Goal: Information Seeking & Learning: Learn about a topic

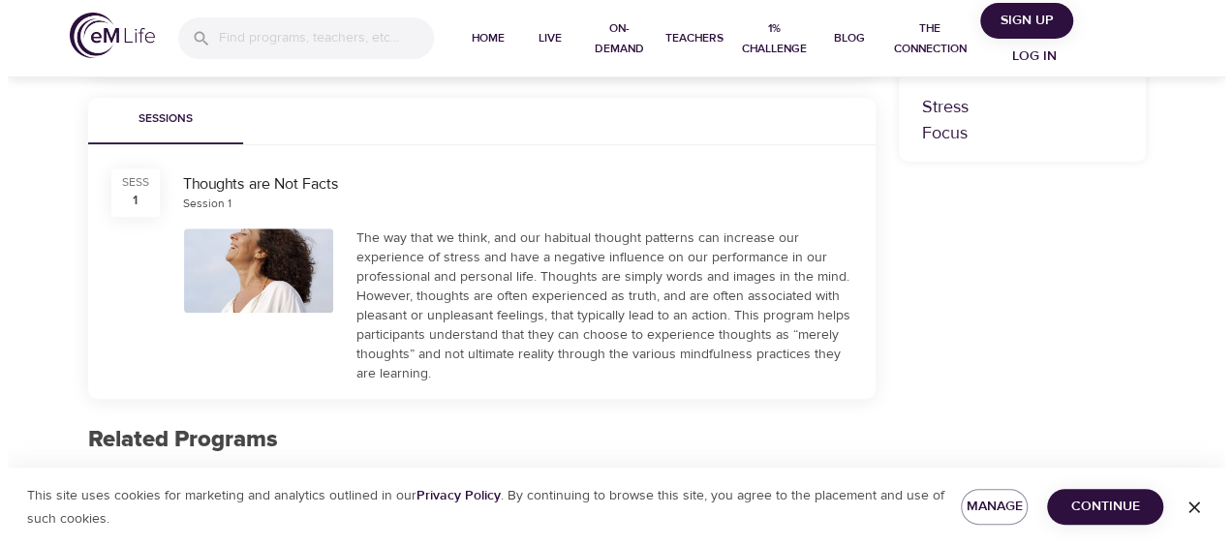
scroll to position [451, 0]
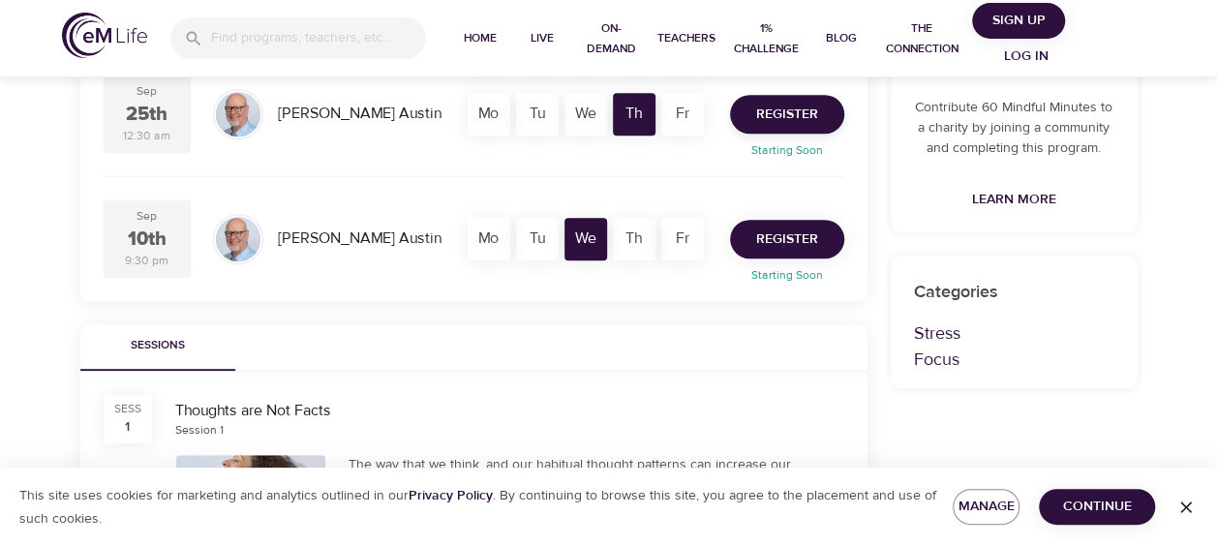
click at [792, 224] on button "Register" at bounding box center [787, 239] width 114 height 39
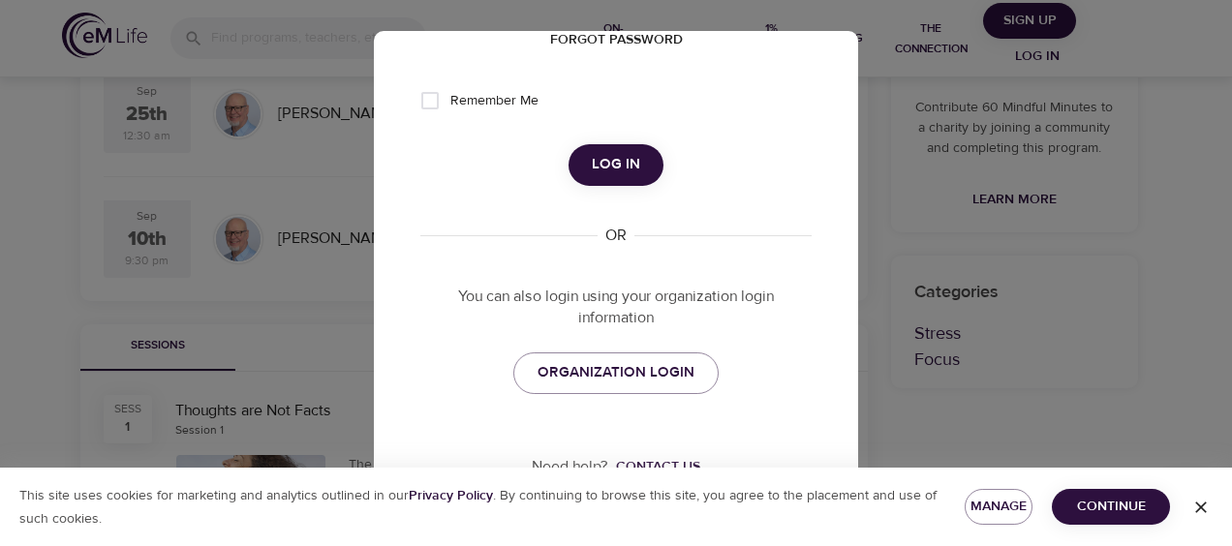
scroll to position [391, 0]
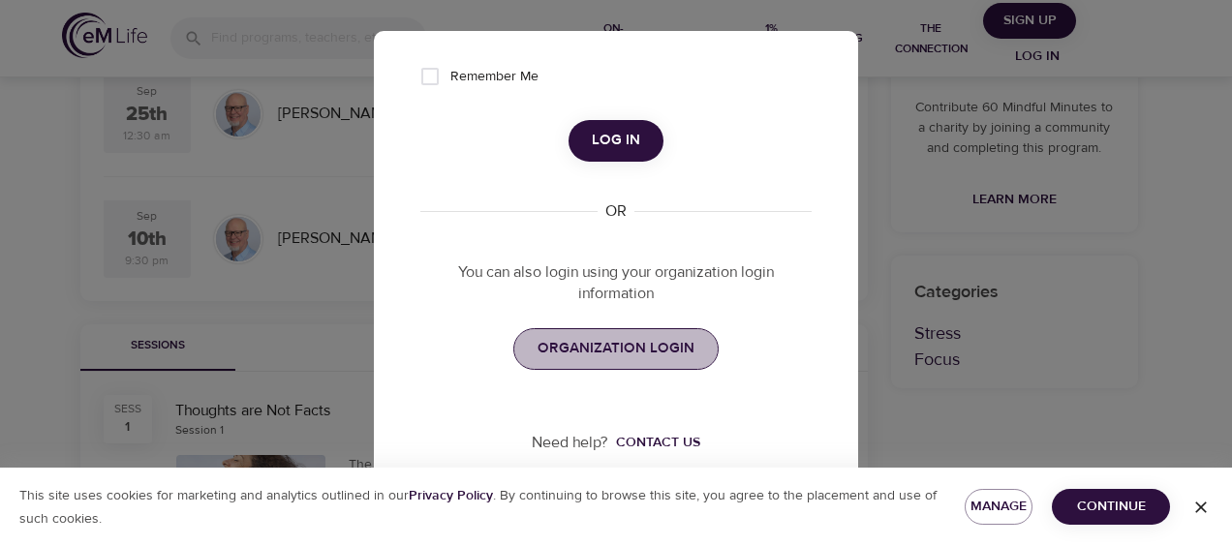
click at [696, 353] on link "ORGANIZATION LOGIN" at bounding box center [615, 348] width 205 height 41
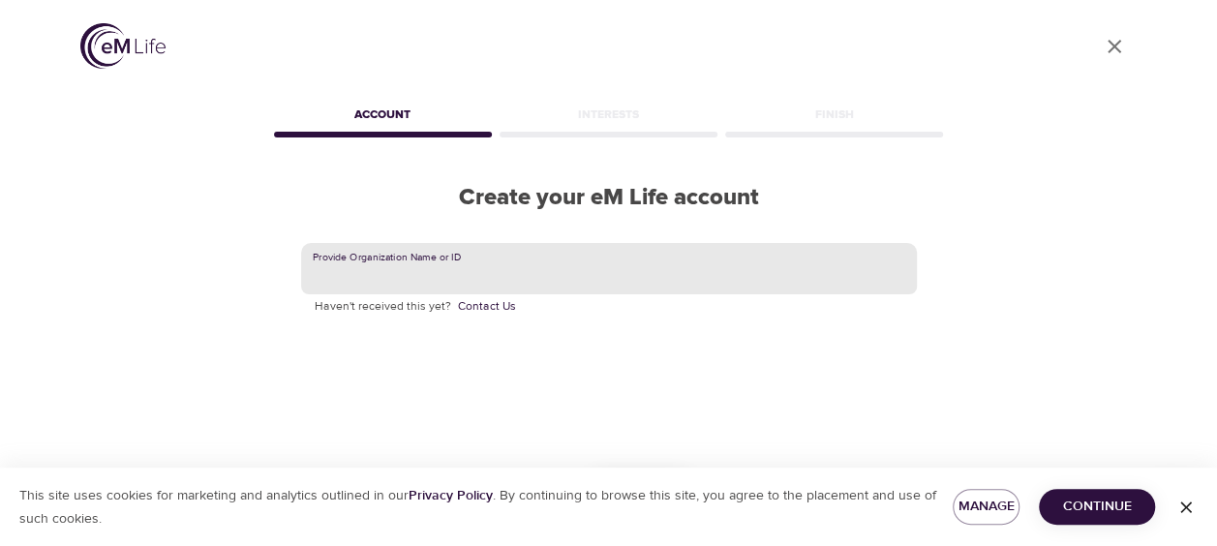
click at [659, 283] on input "text" at bounding box center [609, 269] width 616 height 52
type input "capgemini"
click at [1093, 515] on span "Continue" at bounding box center [1097, 507] width 85 height 24
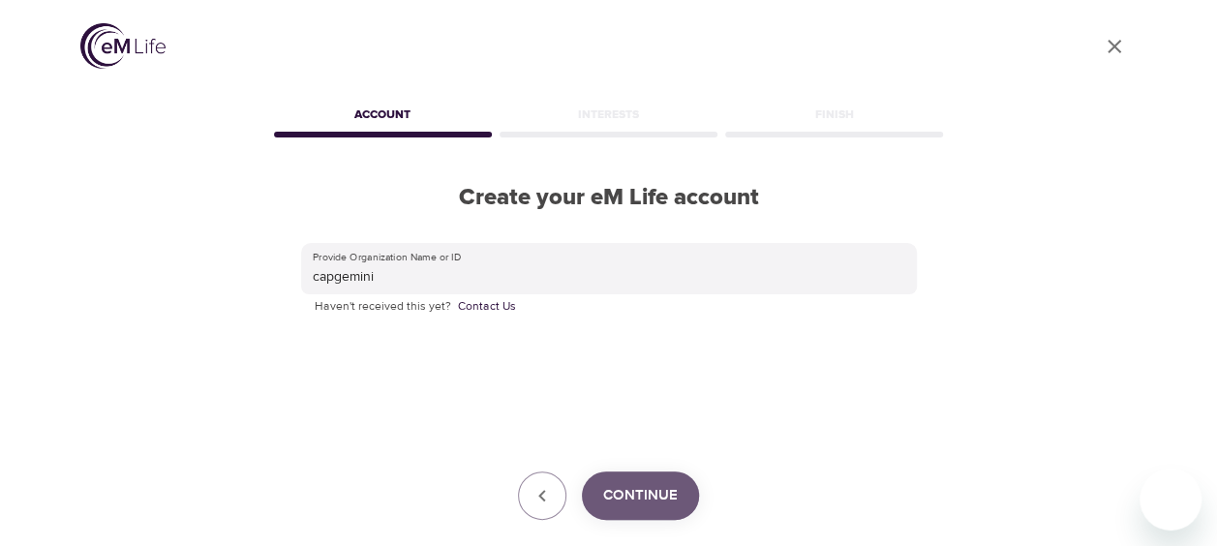
click at [653, 507] on span "Continue" at bounding box center [640, 495] width 75 height 25
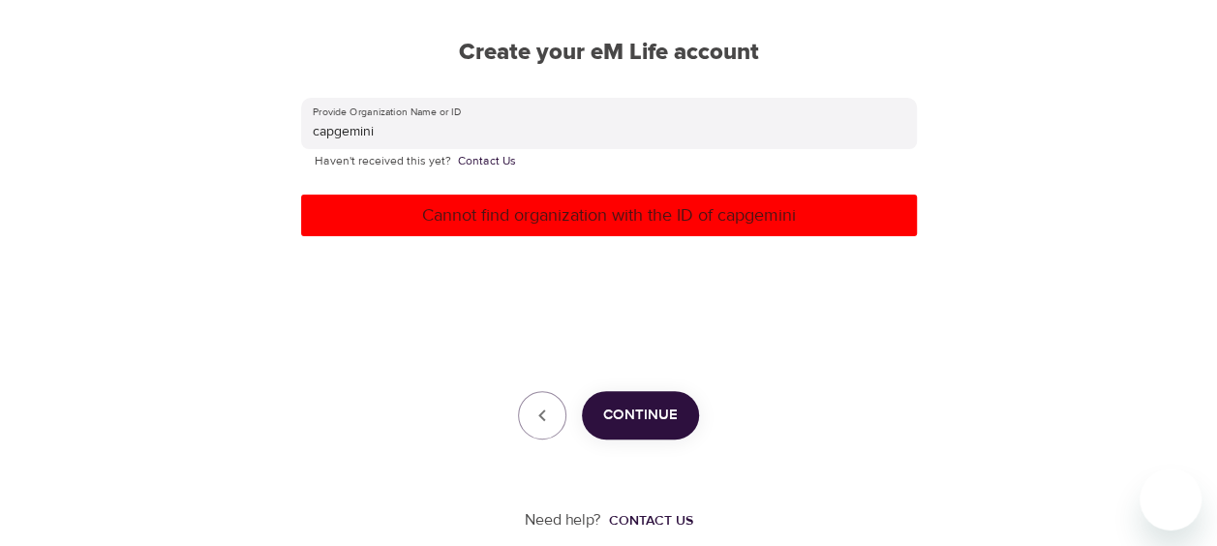
scroll to position [169, 0]
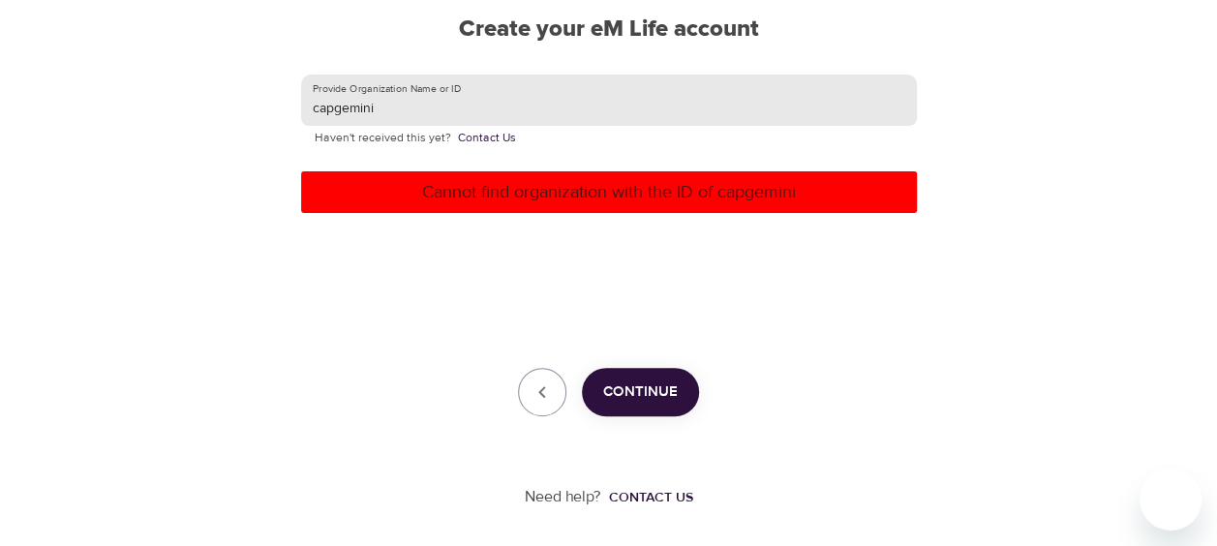
click at [393, 123] on input "capgemini" at bounding box center [609, 101] width 616 height 52
click at [394, 117] on input "capgemini" at bounding box center [609, 101] width 616 height 52
type input "C"
type input "Capgemini"
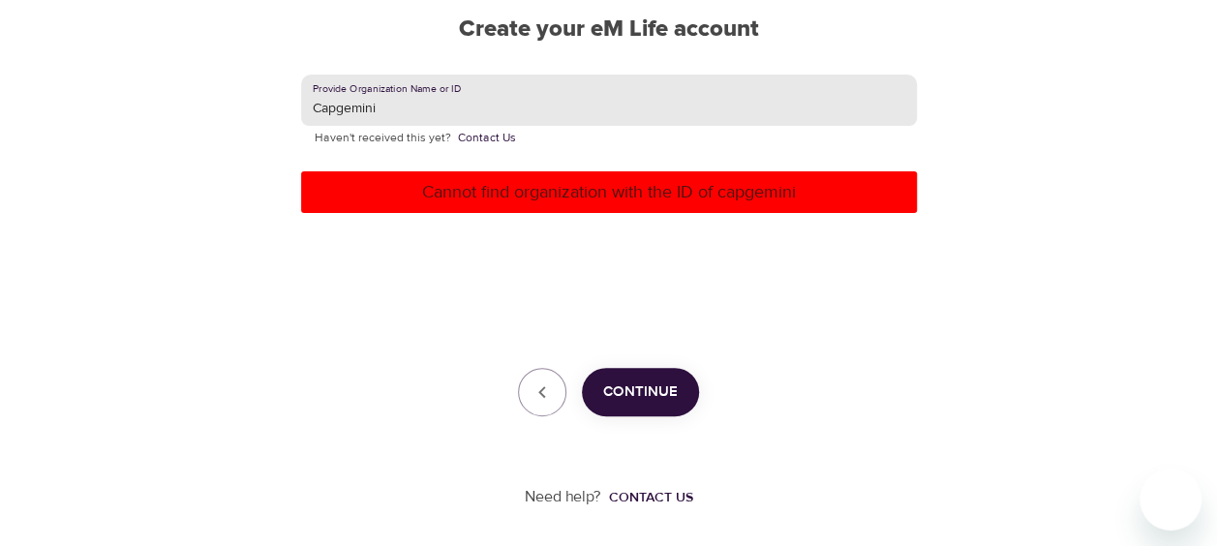
click at [664, 396] on span "Continue" at bounding box center [640, 392] width 75 height 25
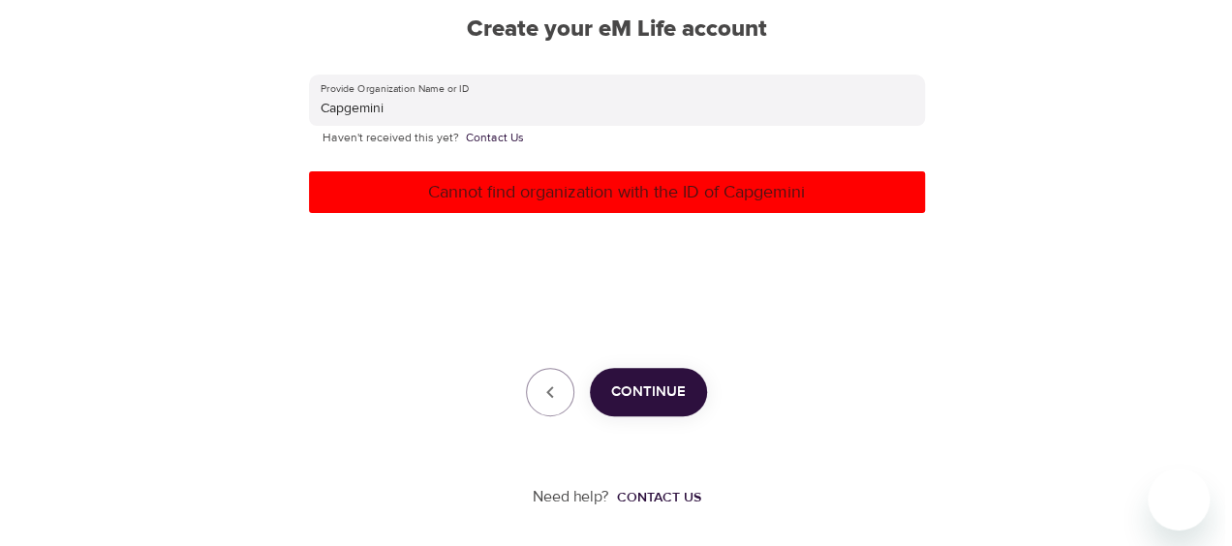
scroll to position [0, 0]
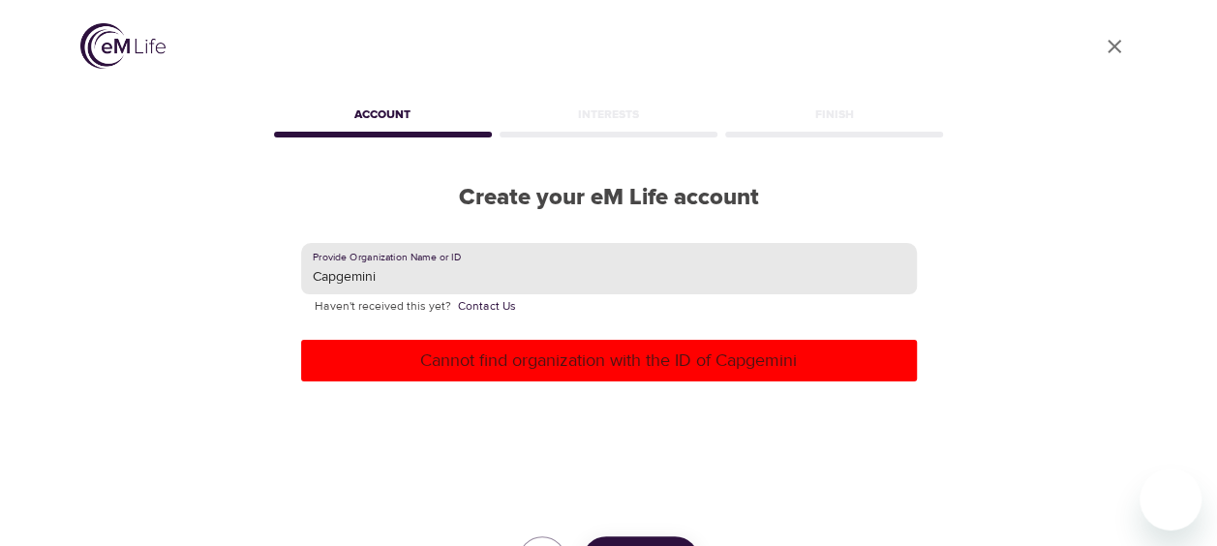
click at [657, 282] on input "Capgemini" at bounding box center [609, 269] width 616 height 52
click at [588, 272] on input "text" at bounding box center [609, 269] width 616 height 52
click at [1125, 37] on link "User Profile" at bounding box center [1114, 46] width 46 height 46
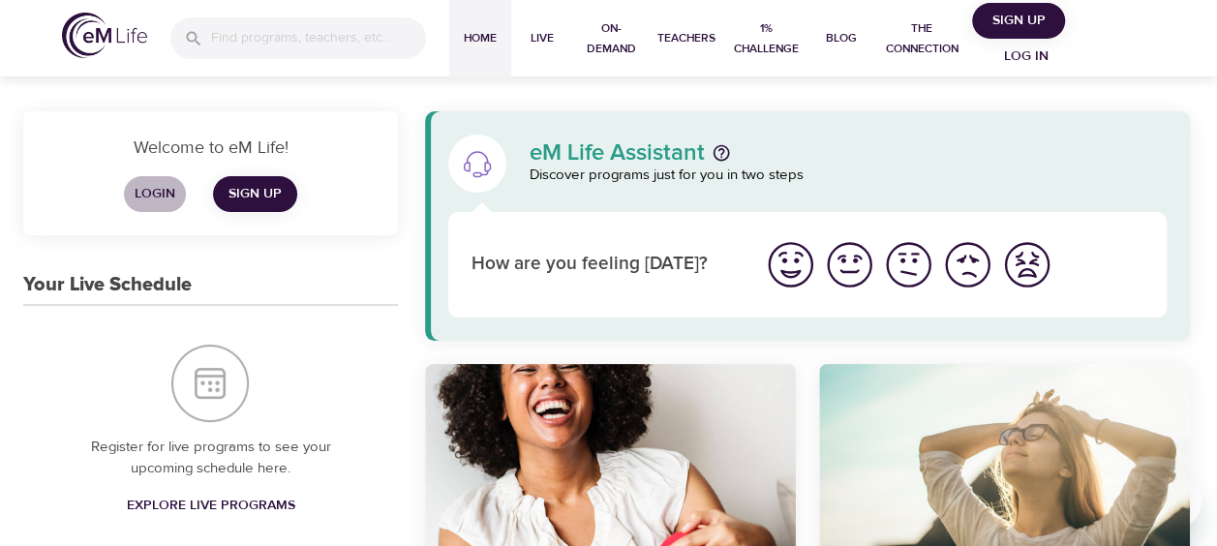
click at [145, 196] on span "Login" at bounding box center [155, 194] width 46 height 24
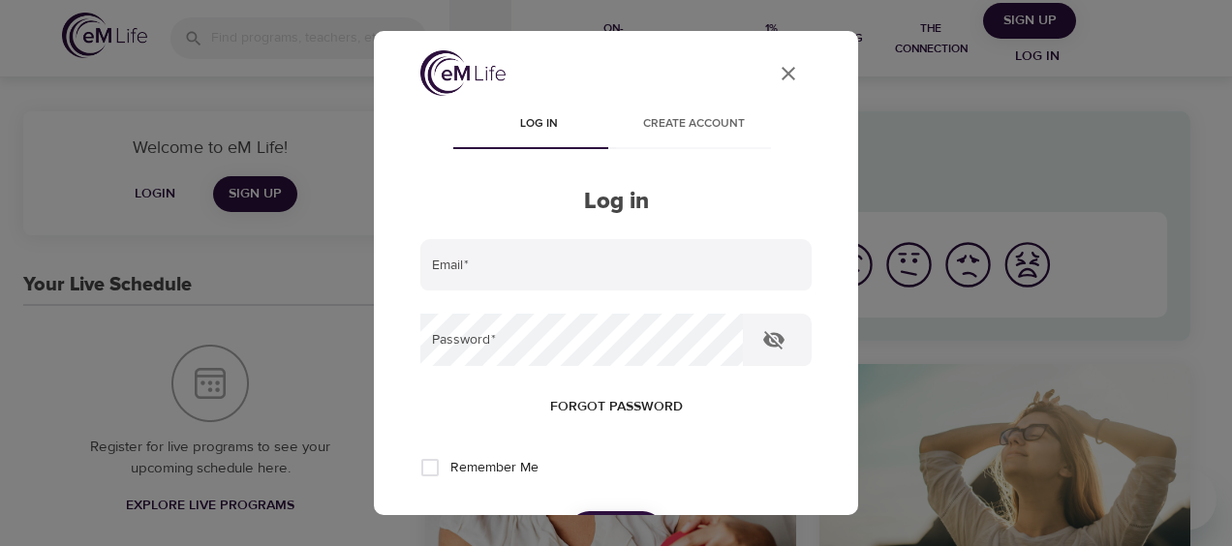
click at [515, 298] on form "Email   * Password   * Forgot password Remember Me Log in" at bounding box center [615, 396] width 391 height 314
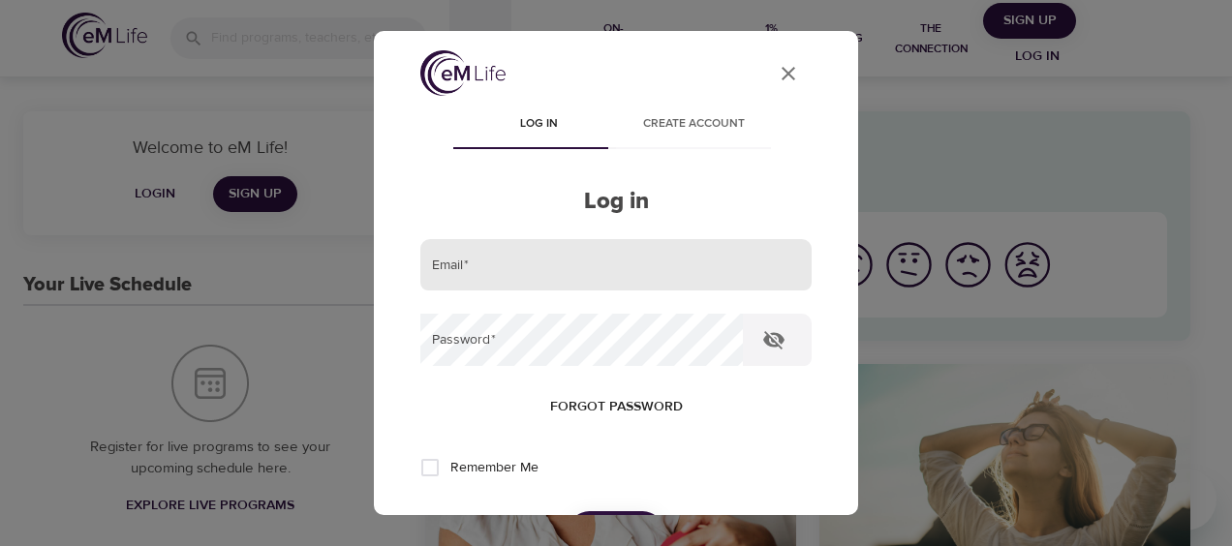
click at [521, 263] on input "email" at bounding box center [615, 265] width 391 height 52
click at [473, 248] on input "email" at bounding box center [615, 265] width 391 height 52
type input "s.aarthy@capgemini.com"
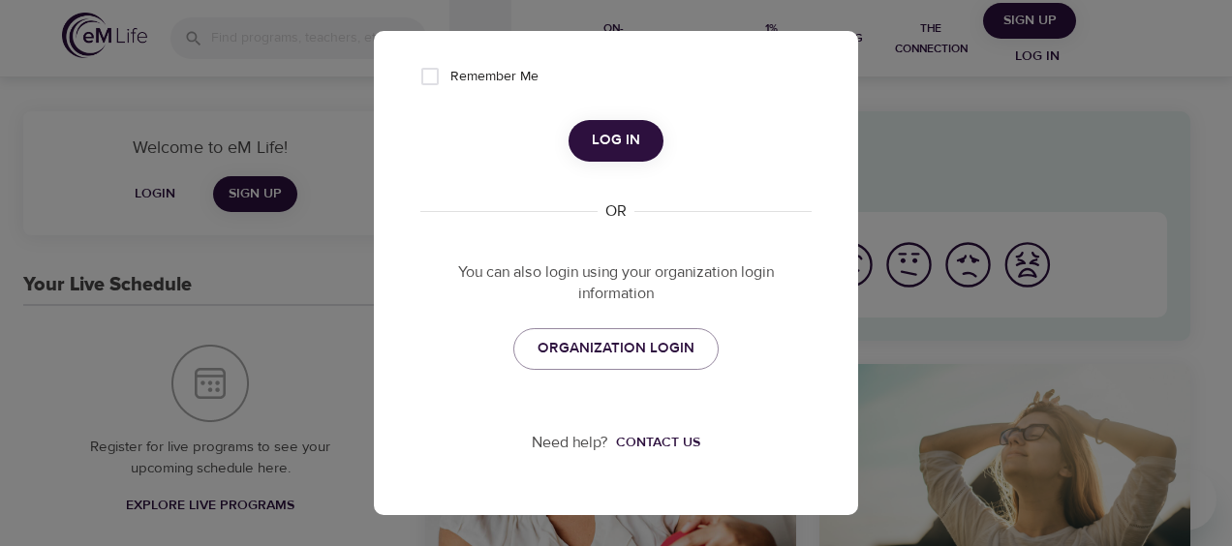
scroll to position [165, 0]
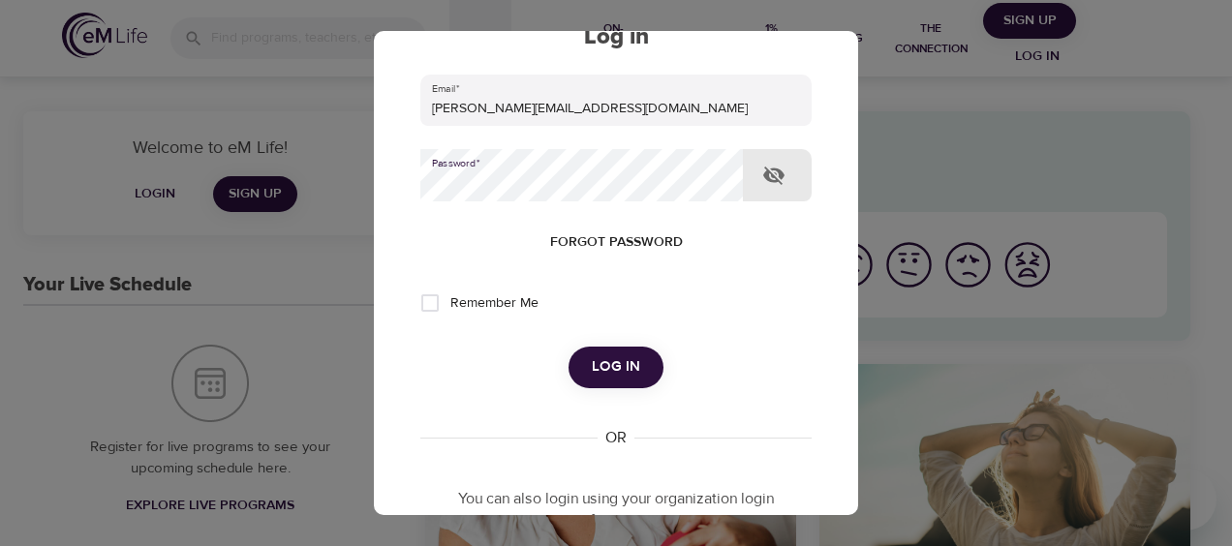
click at [496, 303] on span "Remember Me" at bounding box center [494, 303] width 88 height 20
click at [450, 303] on input "Remember Me" at bounding box center [430, 303] width 41 height 41
checkbox input "true"
click at [568, 347] on button "Log in" at bounding box center [615, 367] width 95 height 41
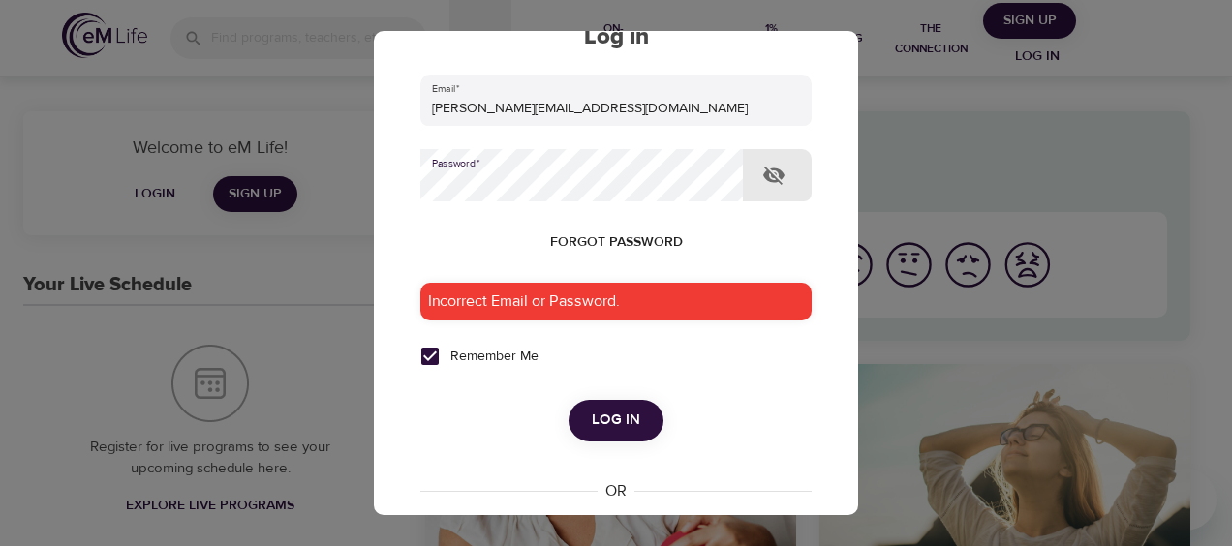
click at [568, 400] on button "Log in" at bounding box center [615, 420] width 95 height 41
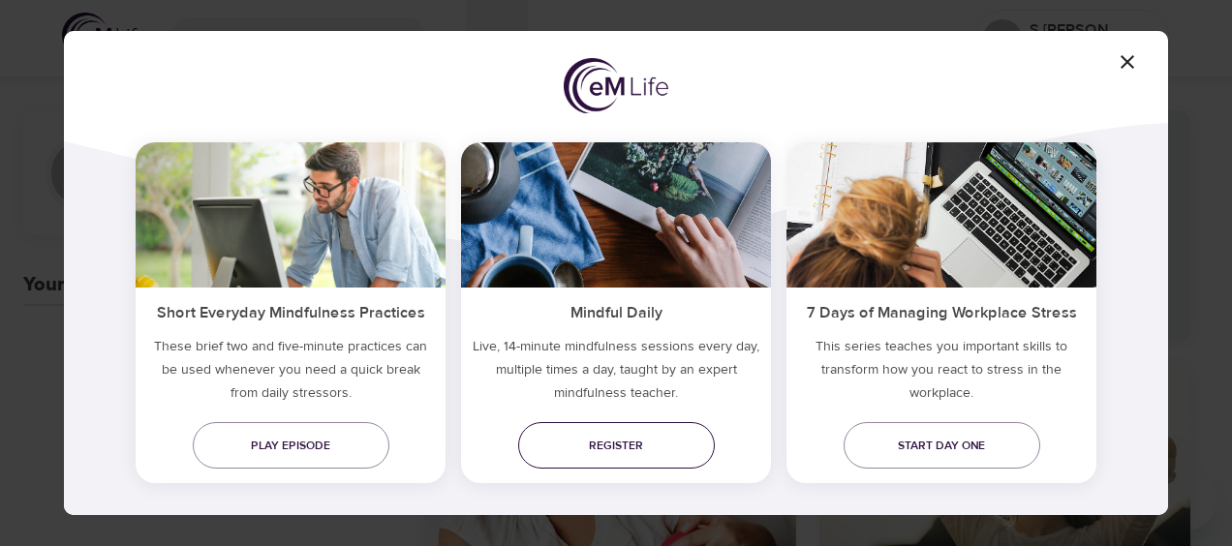
scroll to position [194, 0]
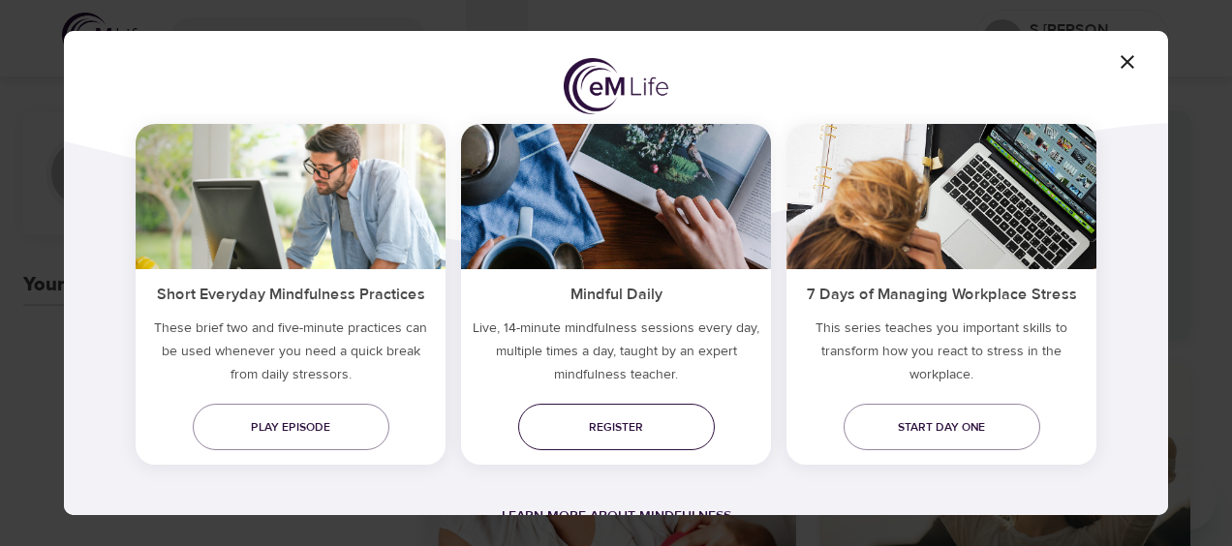
click at [660, 410] on link "Register" at bounding box center [616, 427] width 197 height 46
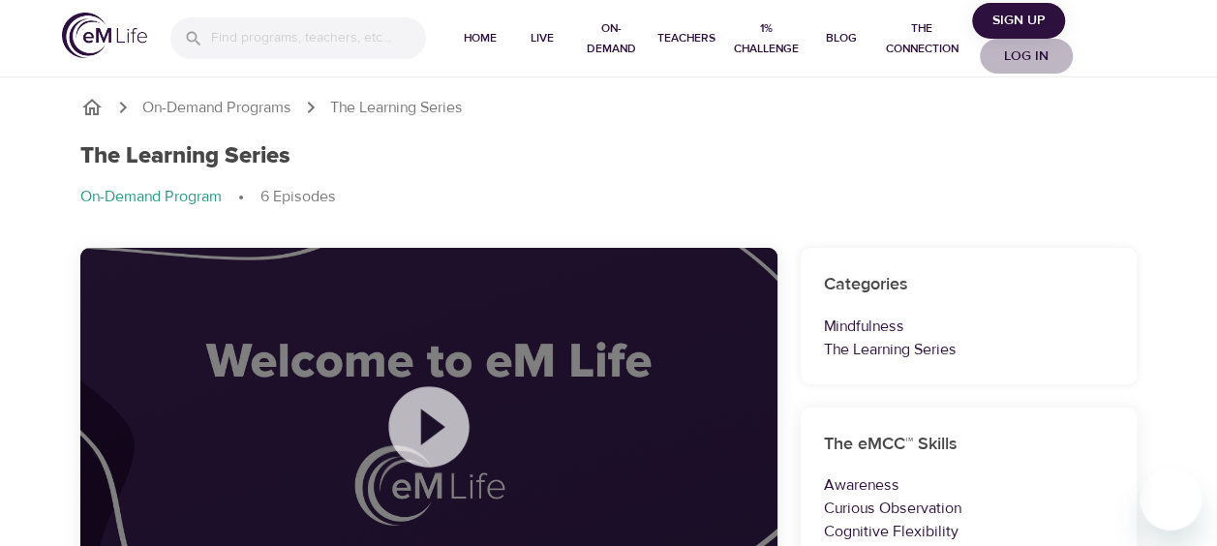
click at [1040, 55] on span "Log in" at bounding box center [1026, 57] width 77 height 24
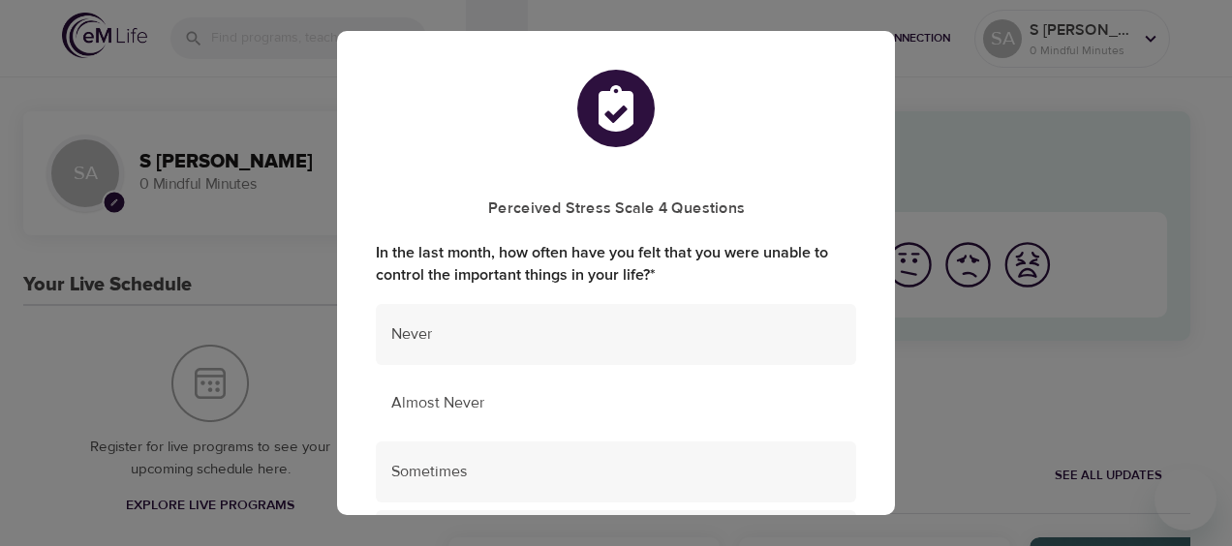
scroll to position [226, 0]
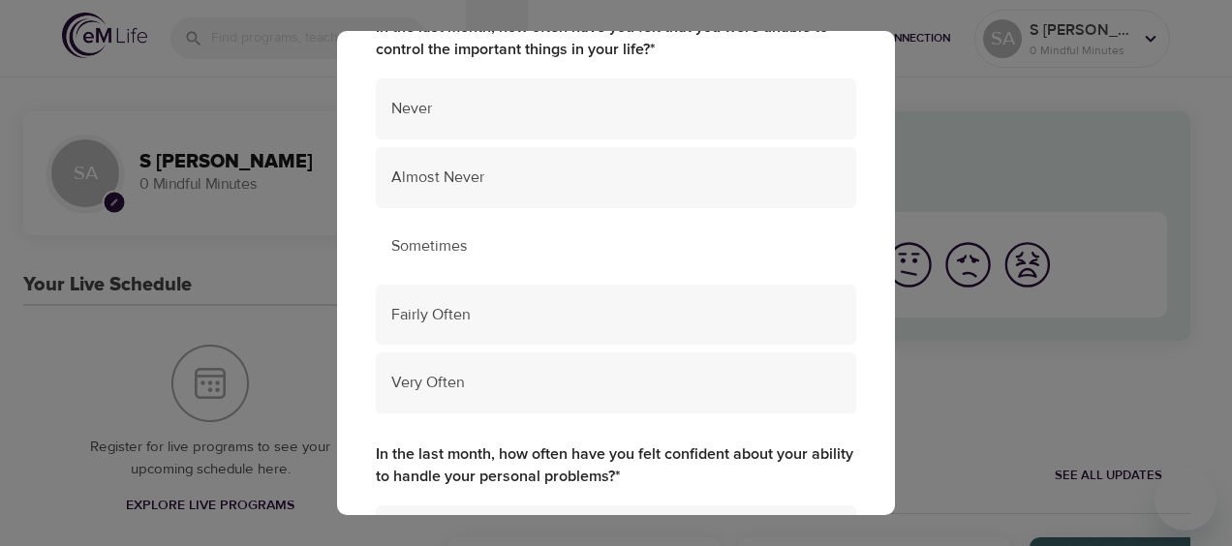
click at [529, 267] on div "Sometimes" at bounding box center [616, 246] width 480 height 61
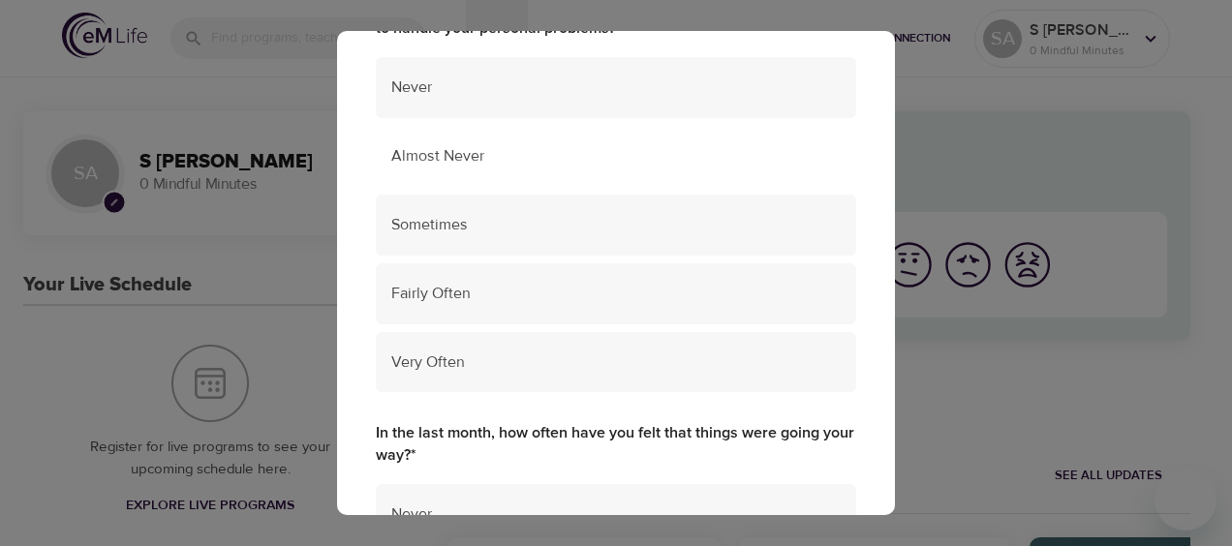
scroll to position [678, 0]
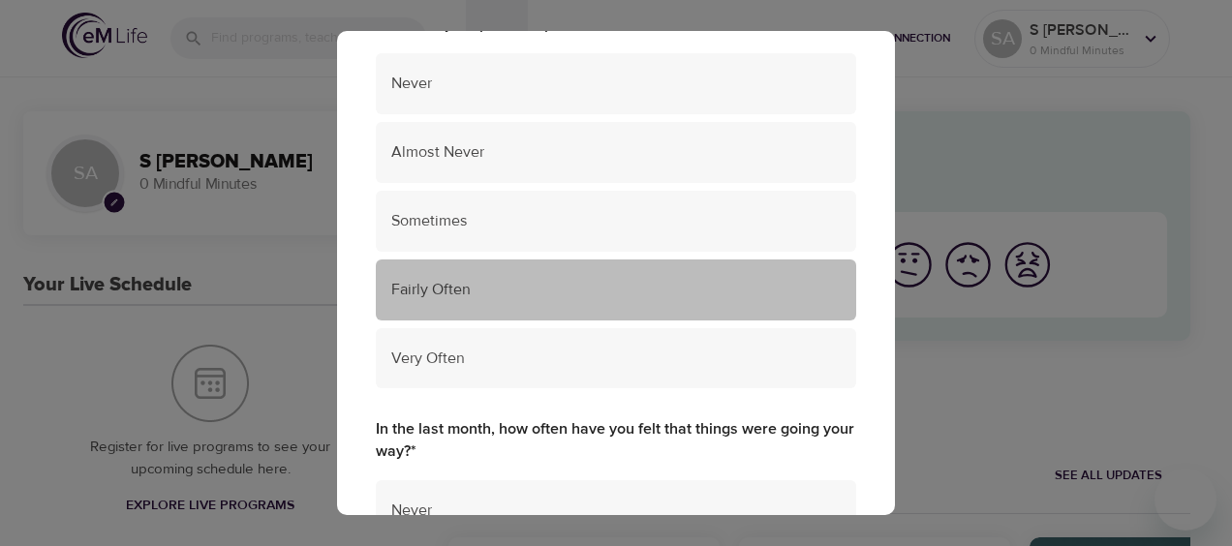
click at [699, 287] on span "Fairly Often" at bounding box center [615, 290] width 449 height 22
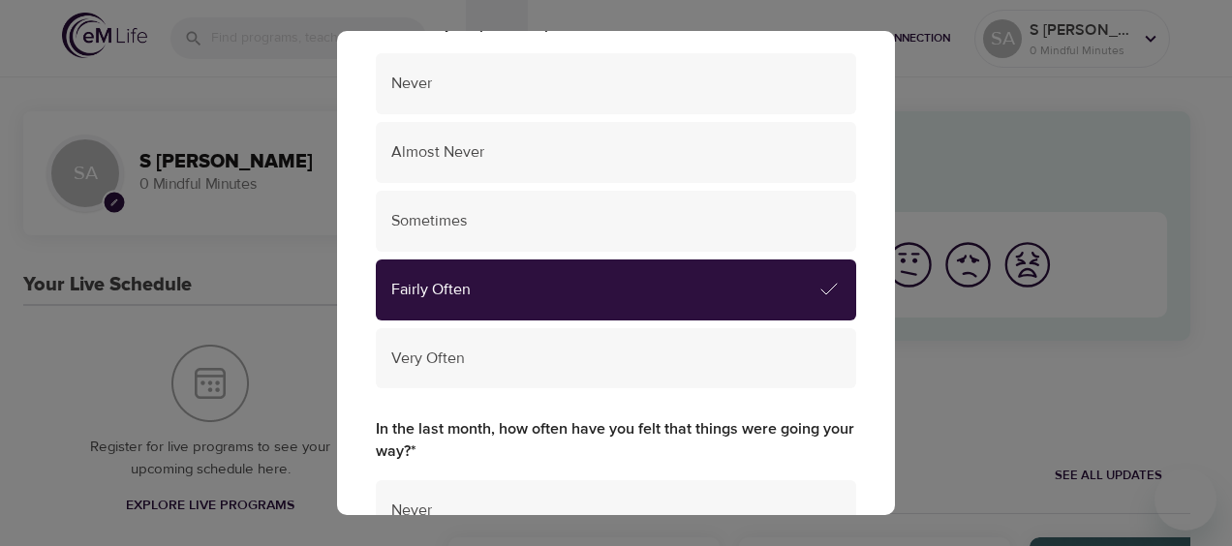
scroll to position [904, 0]
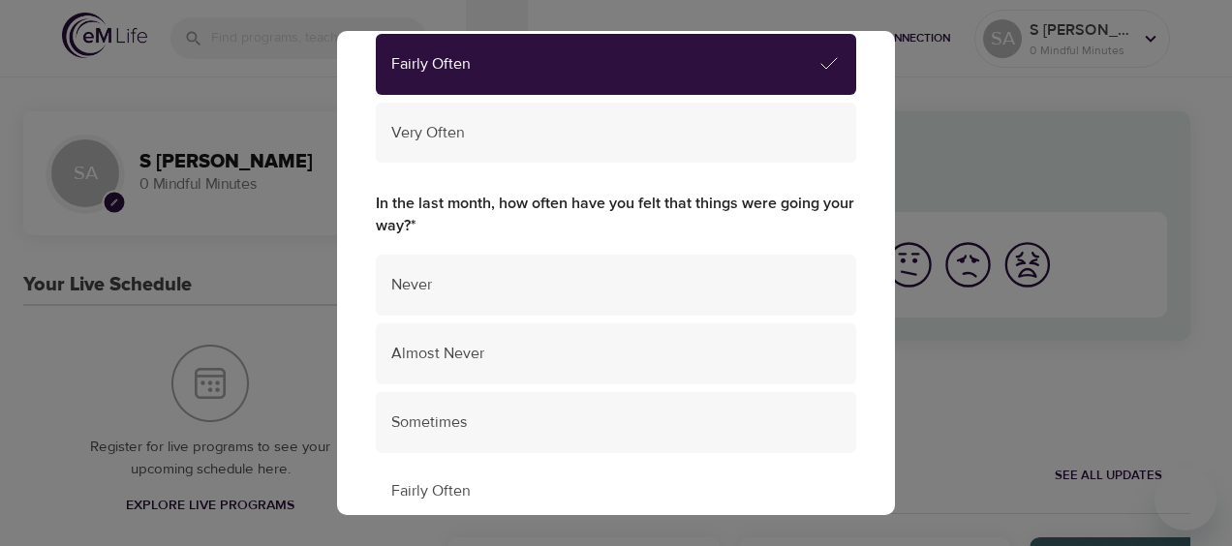
click at [633, 472] on div "Fairly Often" at bounding box center [616, 491] width 480 height 61
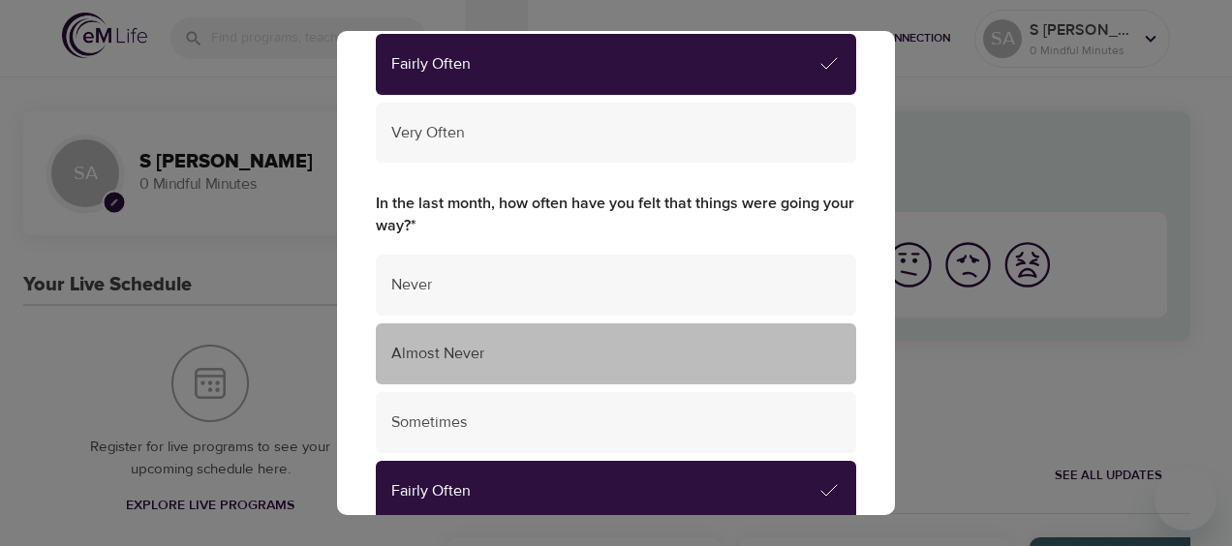
click at [669, 377] on div "Almost Never" at bounding box center [616, 353] width 480 height 61
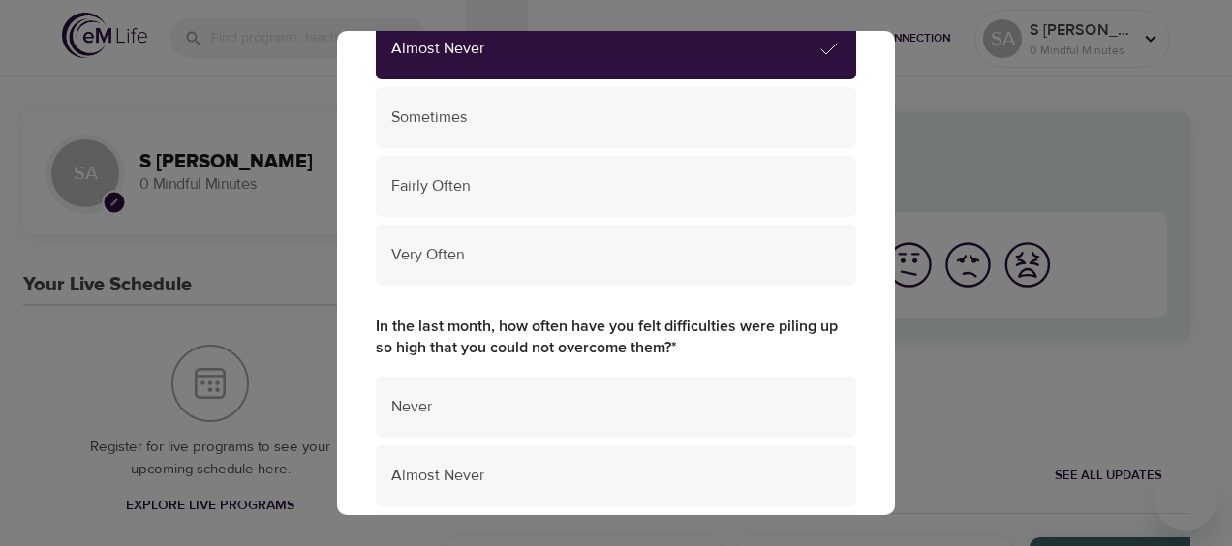
scroll to position [1356, 0]
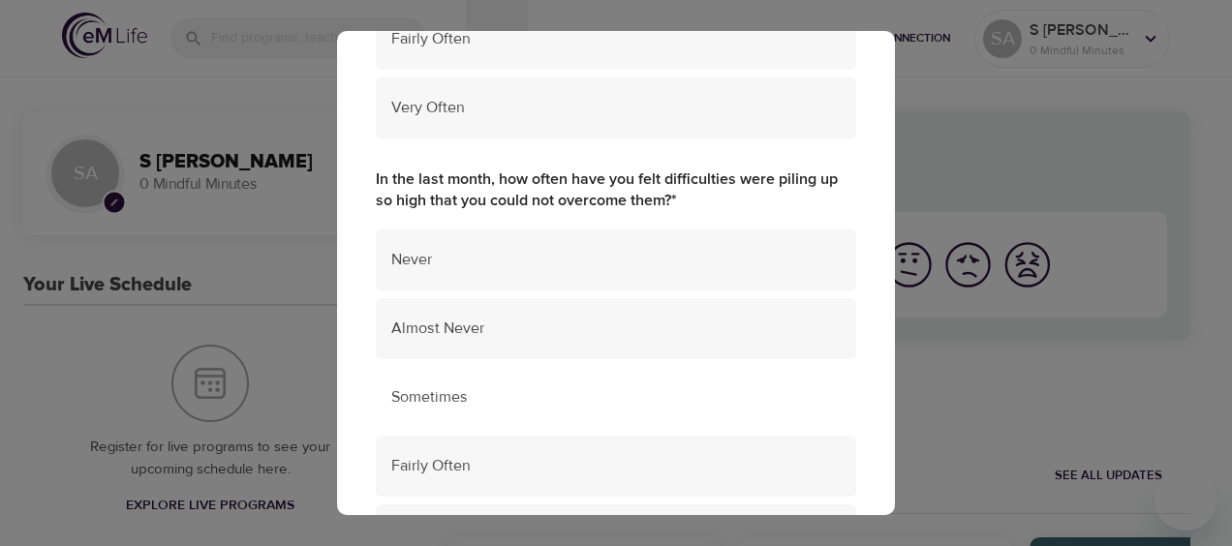
click at [693, 399] on span "Sometimes" at bounding box center [615, 397] width 449 height 22
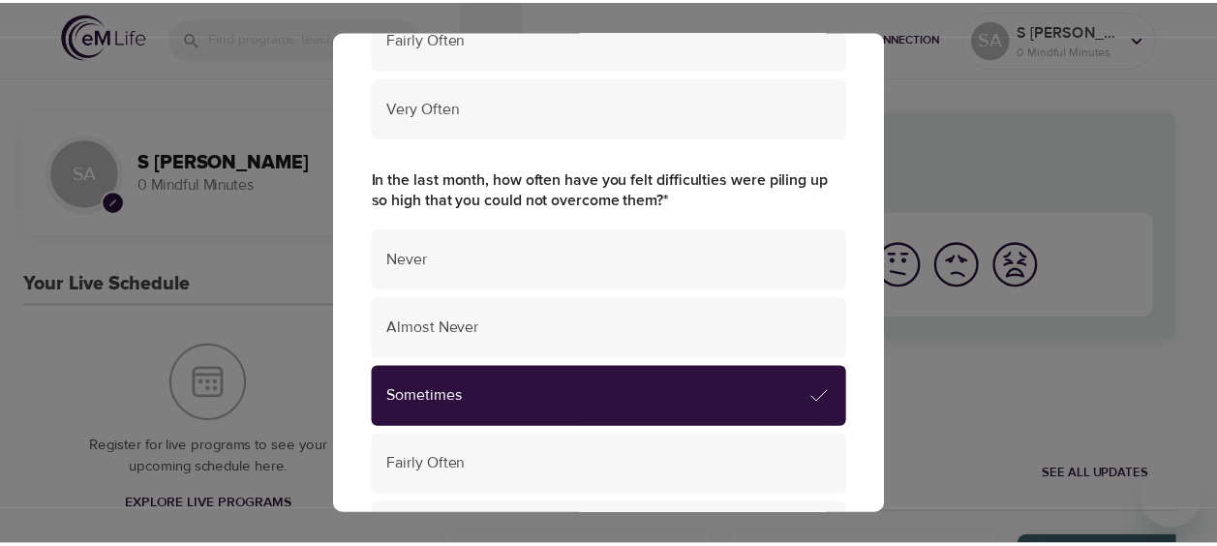
scroll to position [1566, 0]
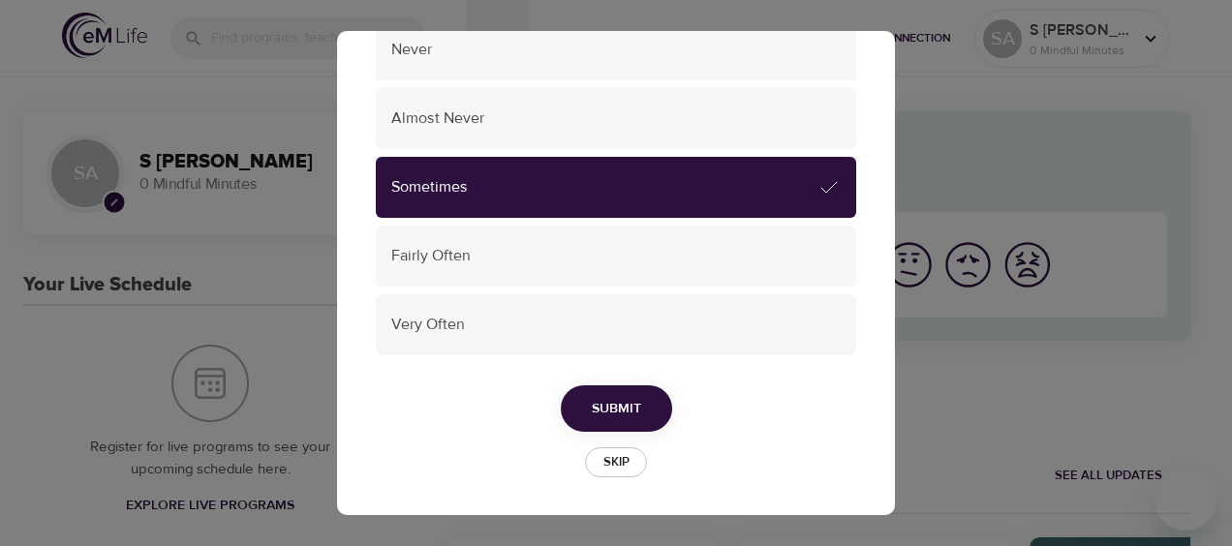
click at [642, 401] on button "Submit" at bounding box center [616, 408] width 111 height 47
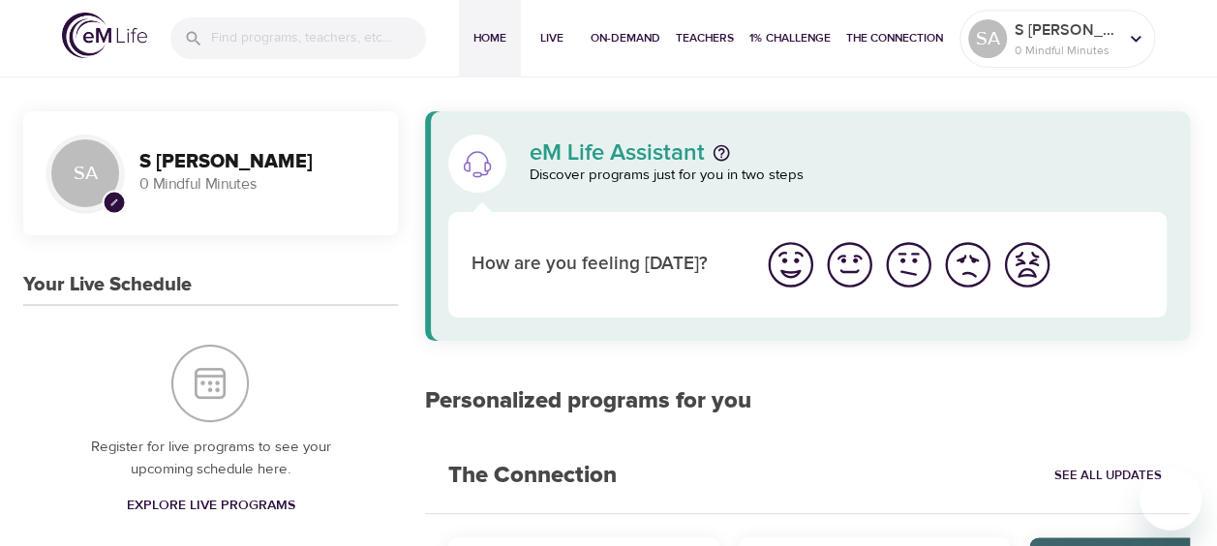
click at [854, 275] on img "I'm feeling good" at bounding box center [849, 264] width 53 height 53
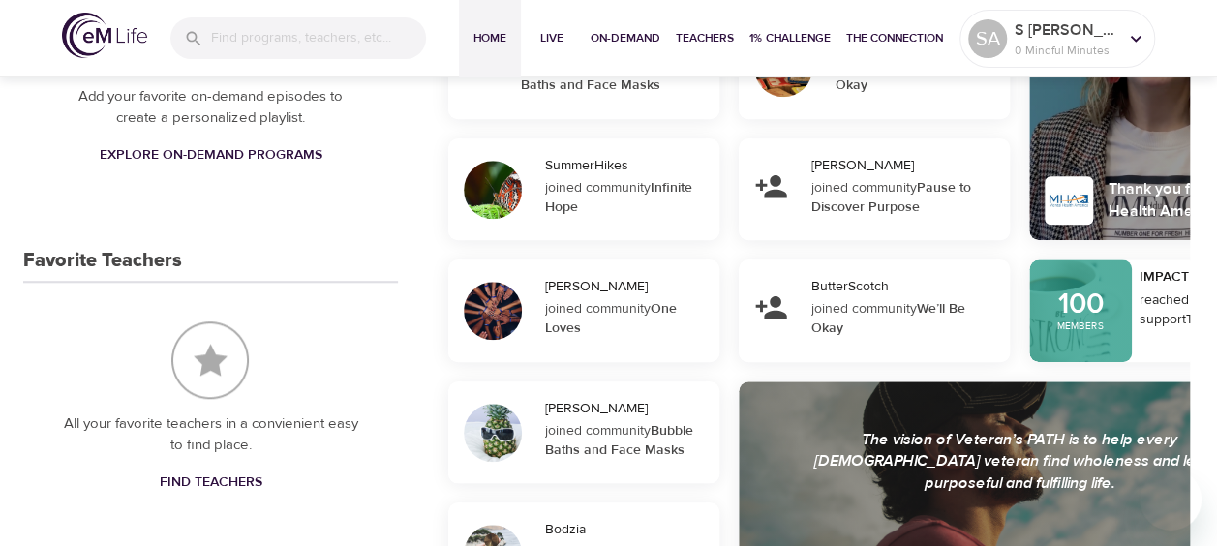
scroll to position [0, 0]
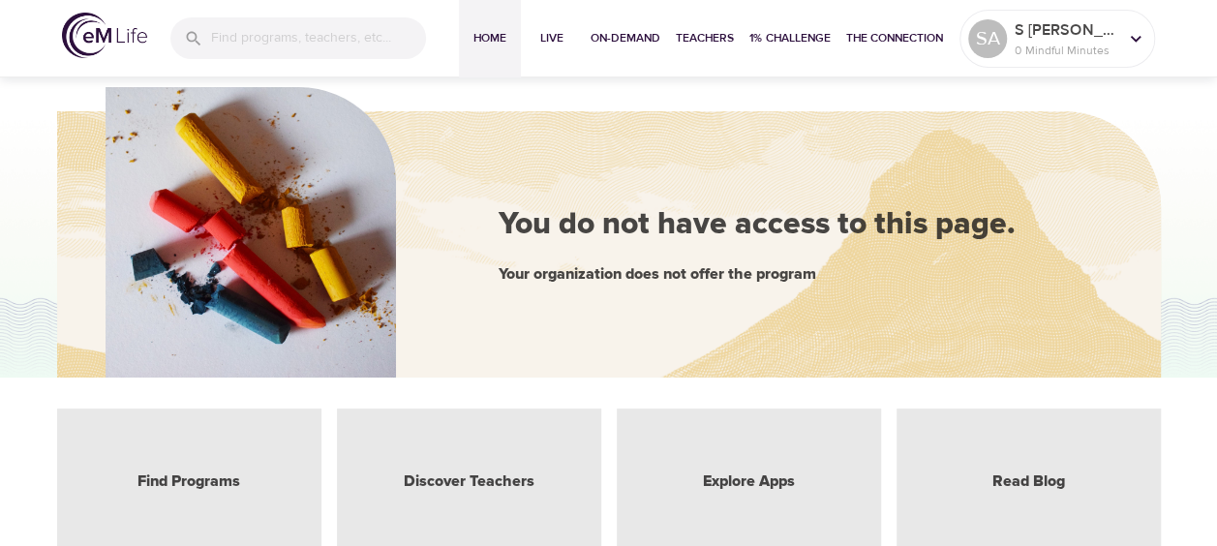
click at [485, 55] on button "Home" at bounding box center [490, 38] width 62 height 77
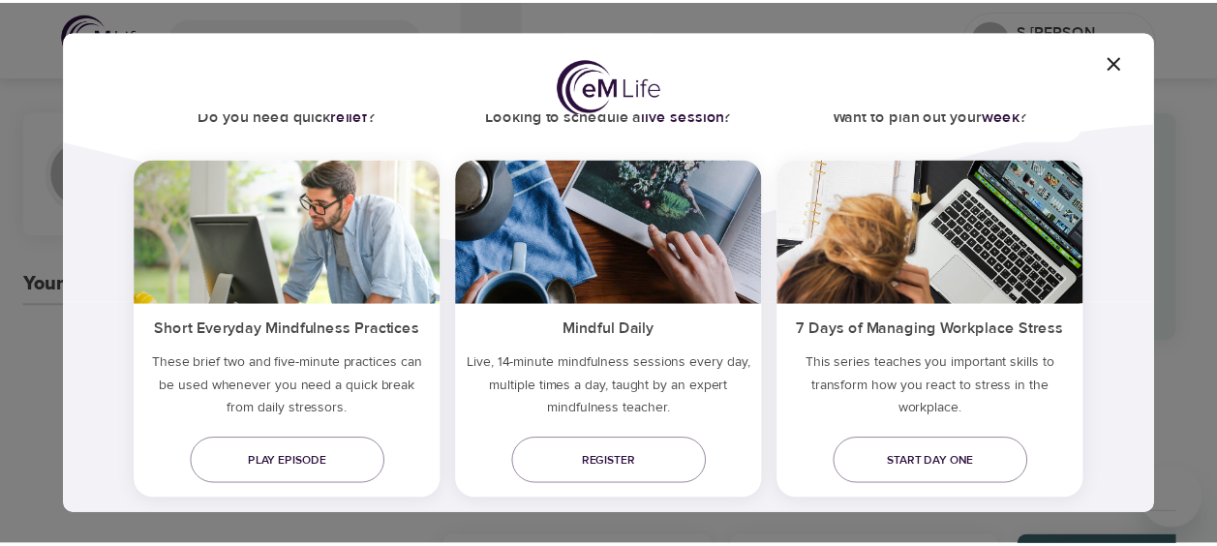
scroll to position [194, 0]
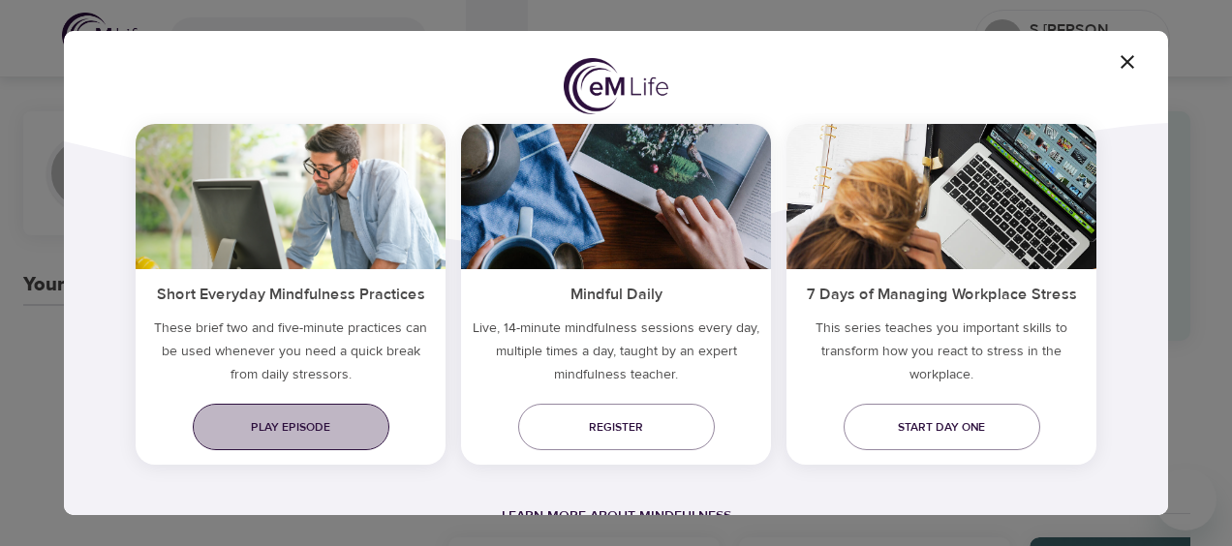
click at [322, 414] on link "Play episode" at bounding box center [291, 427] width 197 height 46
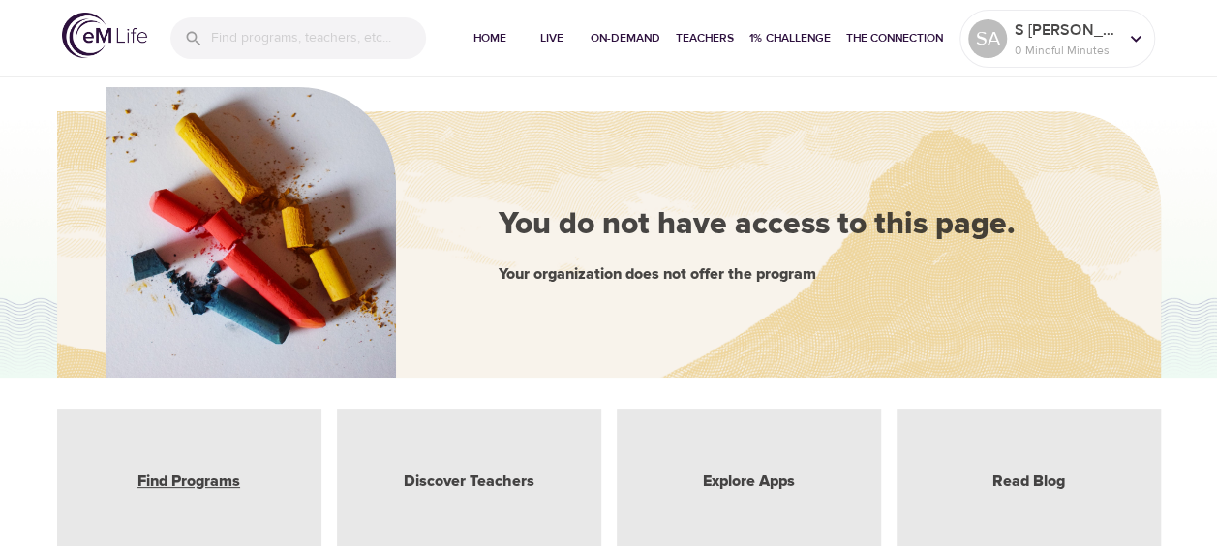
click at [188, 480] on link "Find Programs" at bounding box center [189, 482] width 103 height 22
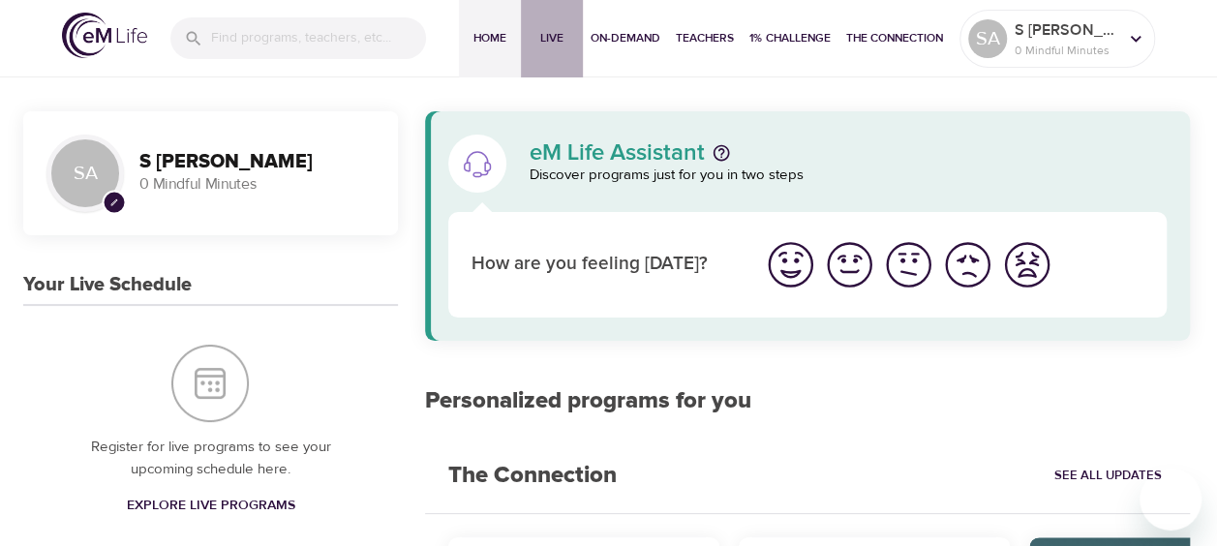
click at [569, 52] on button "Live" at bounding box center [552, 38] width 62 height 77
